Goal: Task Accomplishment & Management: Manage account settings

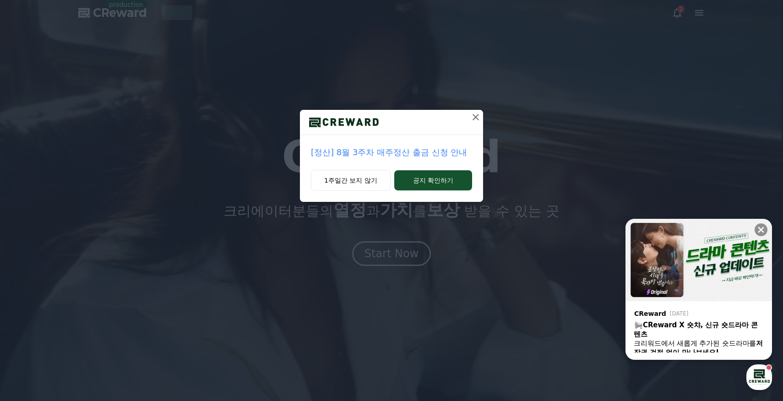
click at [479, 115] on icon at bounding box center [475, 117] width 11 height 11
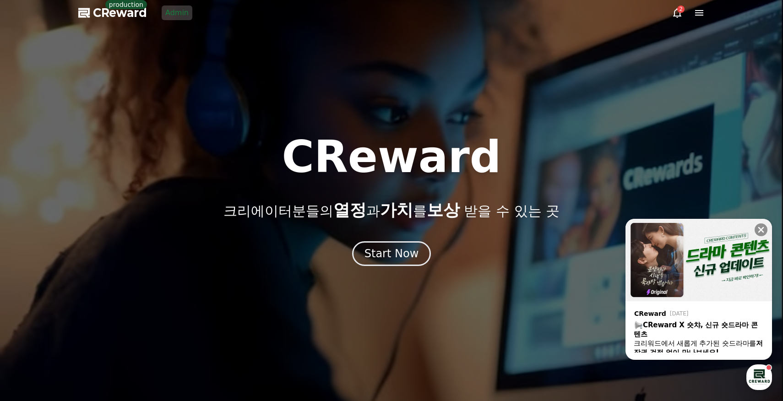
click at [702, 9] on icon at bounding box center [698, 12] width 11 height 11
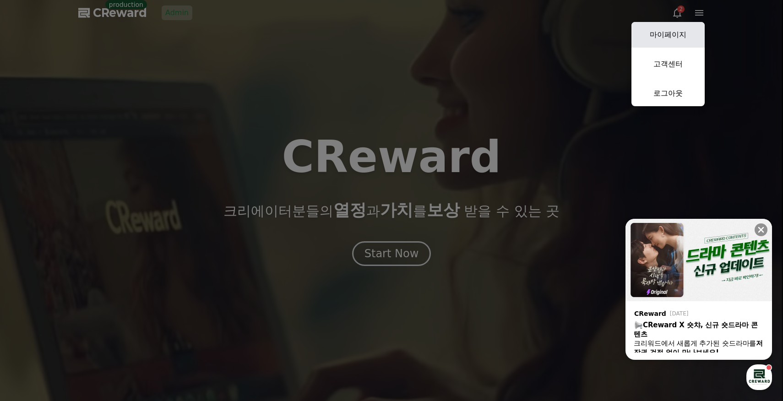
click at [683, 26] on link "마이페이지" at bounding box center [667, 35] width 73 height 26
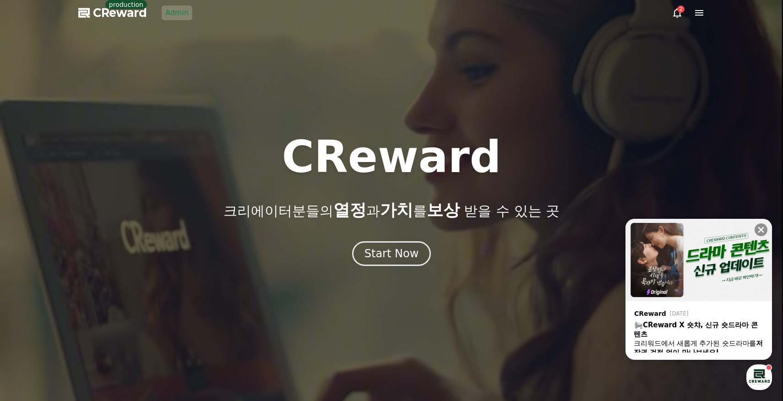
select select "**********"
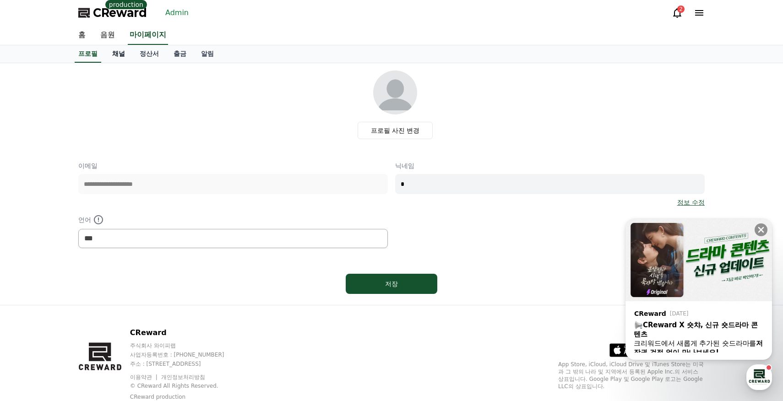
click at [124, 50] on link "채널" at bounding box center [118, 53] width 27 height 17
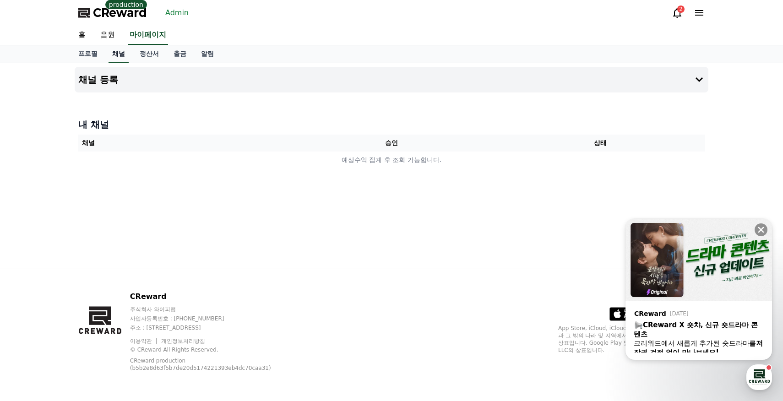
click at [113, 58] on link "채널" at bounding box center [118, 53] width 20 height 17
click at [113, 76] on button "채널 등록" at bounding box center [391, 80] width 633 height 26
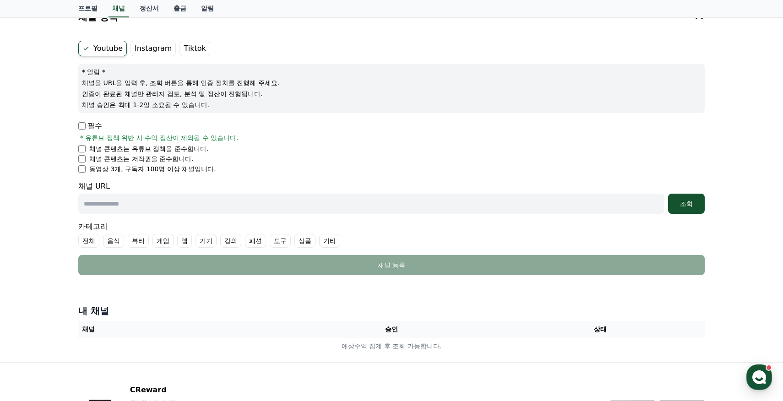
scroll to position [2, 0]
